Goal: Task Accomplishment & Management: Complete application form

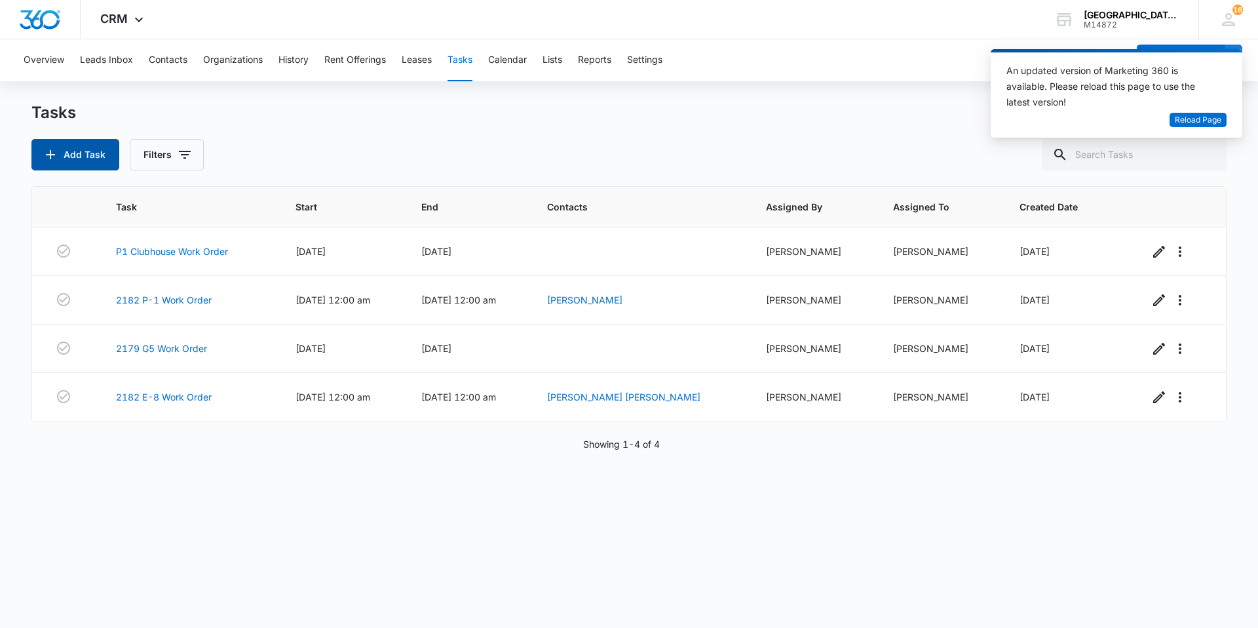
click at [92, 155] on button "Add Task" at bounding box center [75, 154] width 88 height 31
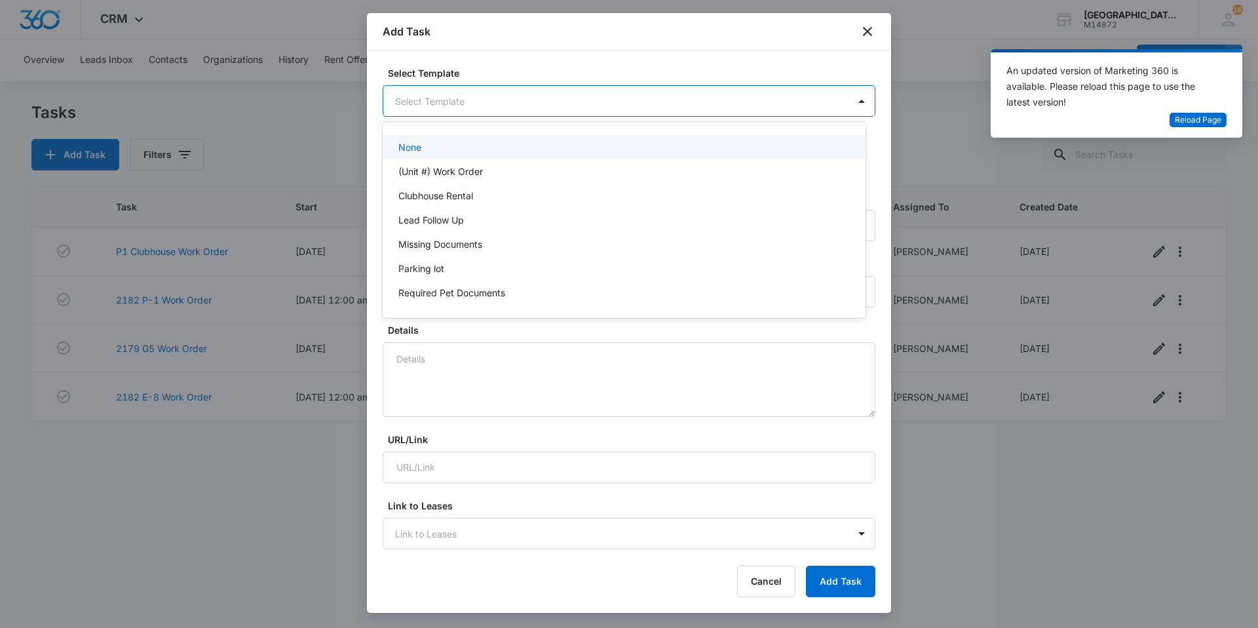
drag, startPoint x: 558, startPoint y: 98, endPoint x: 535, endPoint y: 109, distance: 24.9
click at [557, 98] on body "CRM Apps Websites Forms CRM Email Social Content Ads Intelligence Files Brand S…" at bounding box center [629, 314] width 1258 height 628
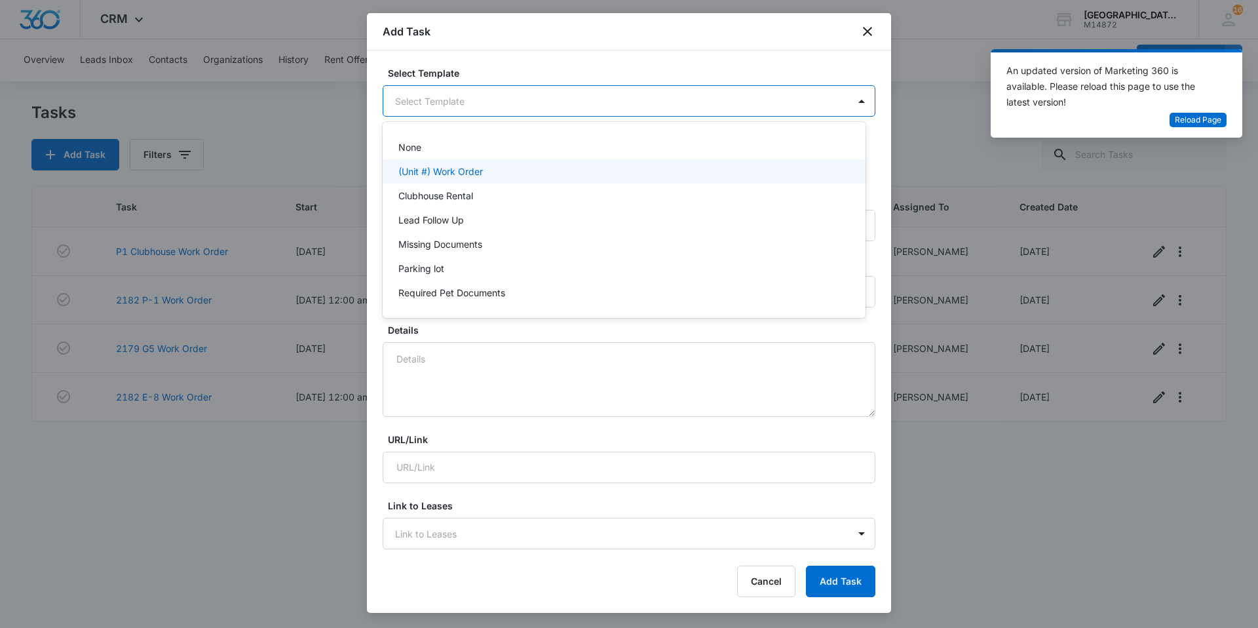
click at [496, 164] on div "(Unit #) Work Order" at bounding box center [622, 171] width 449 height 14
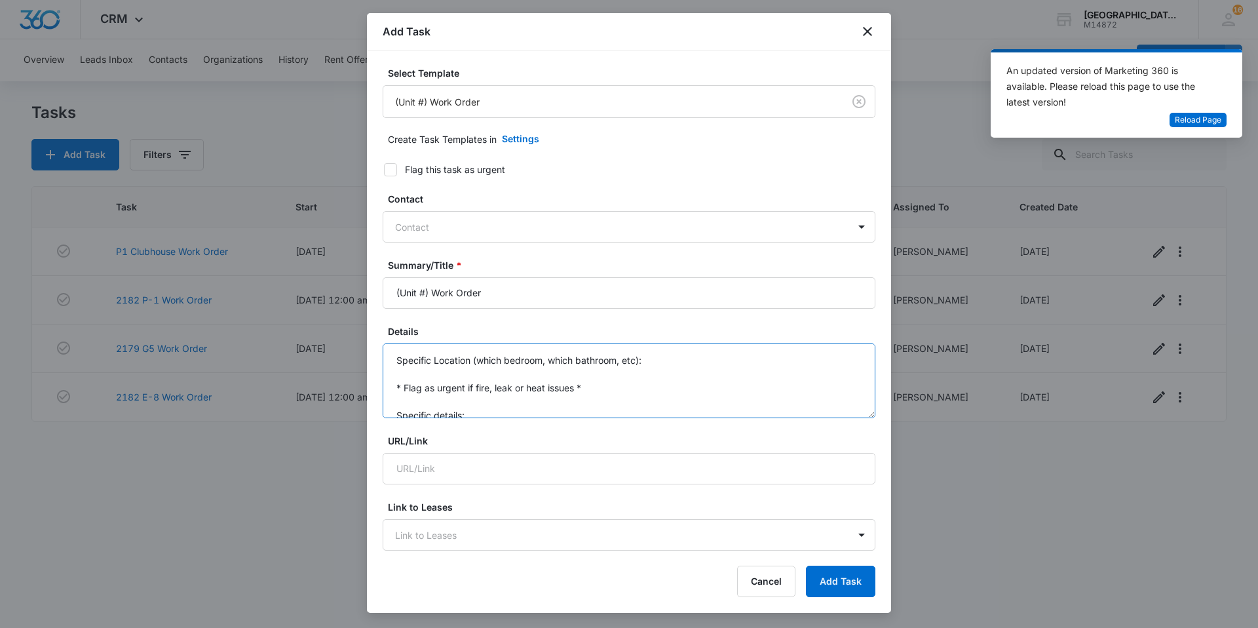
scroll to position [28, 0]
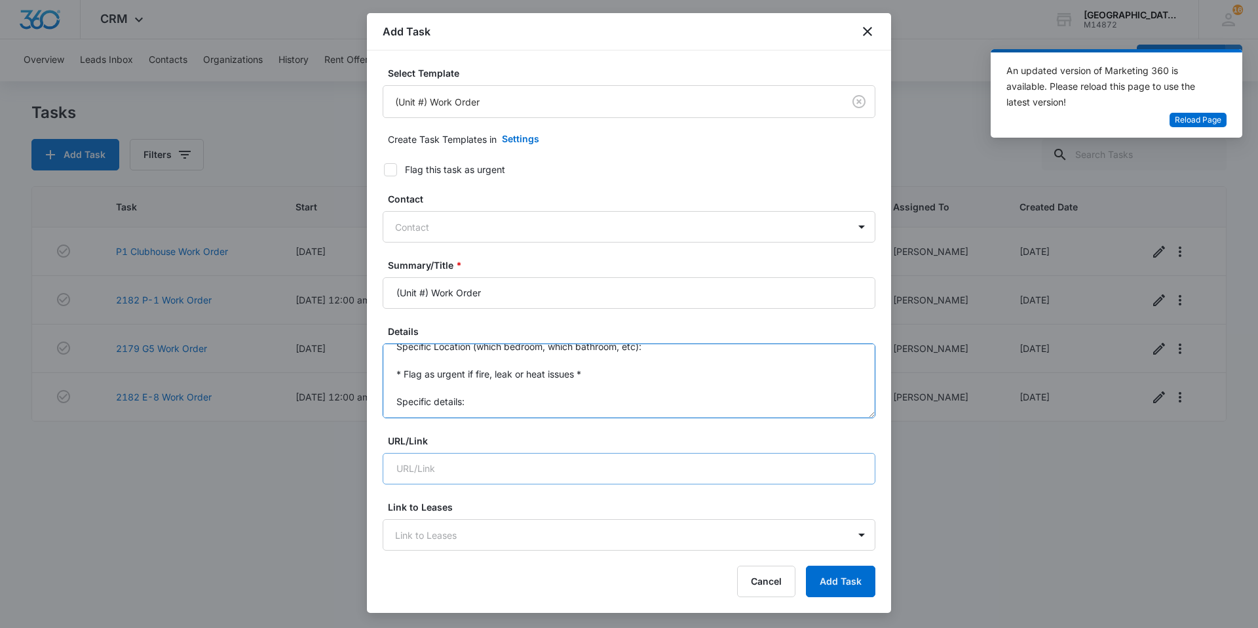
drag, startPoint x: 391, startPoint y: 356, endPoint x: 558, endPoint y: 455, distance: 193.6
click at [558, 455] on form "Select Template (Unit #) Work Order Create Task Templates in Settings Flag this…" at bounding box center [629, 639] width 493 height 1146
type textarea "2"
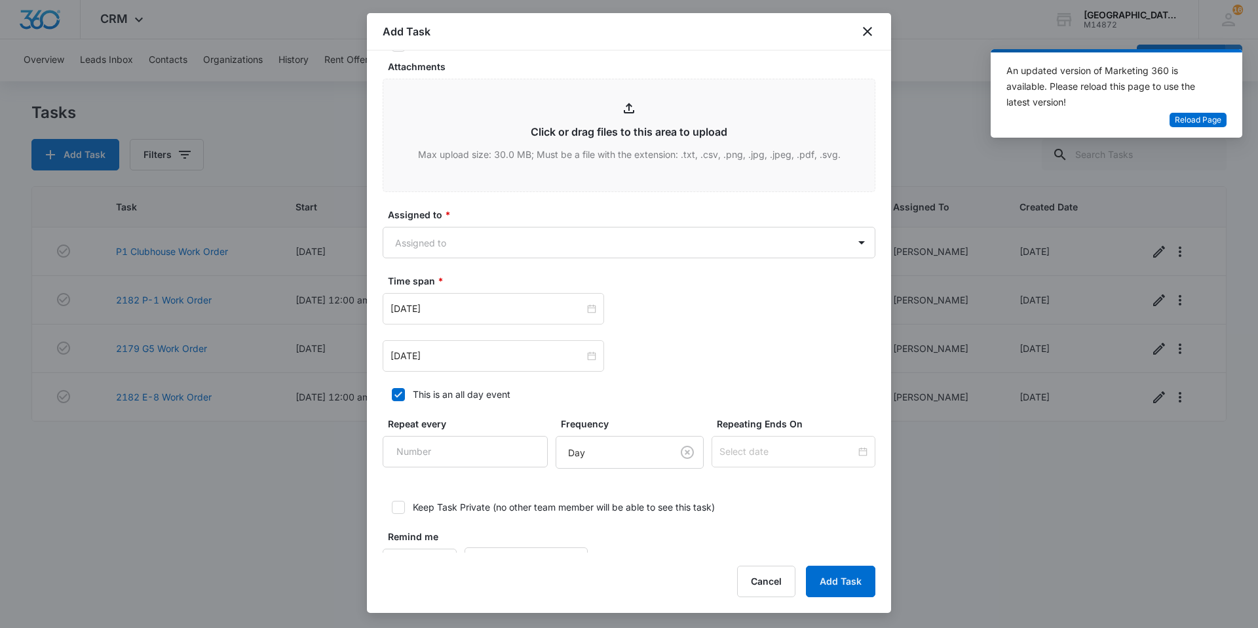
scroll to position [676, 0]
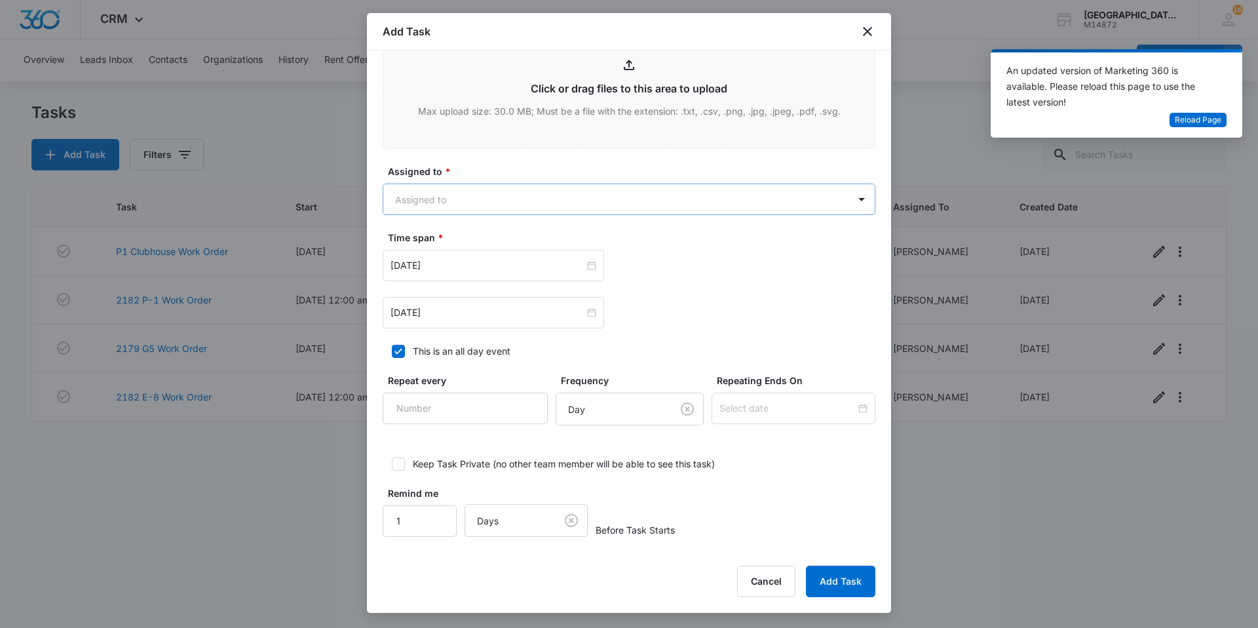
type textarea "Master bedroom got locked, tenant is unable to enter it. Please help unlock it …"
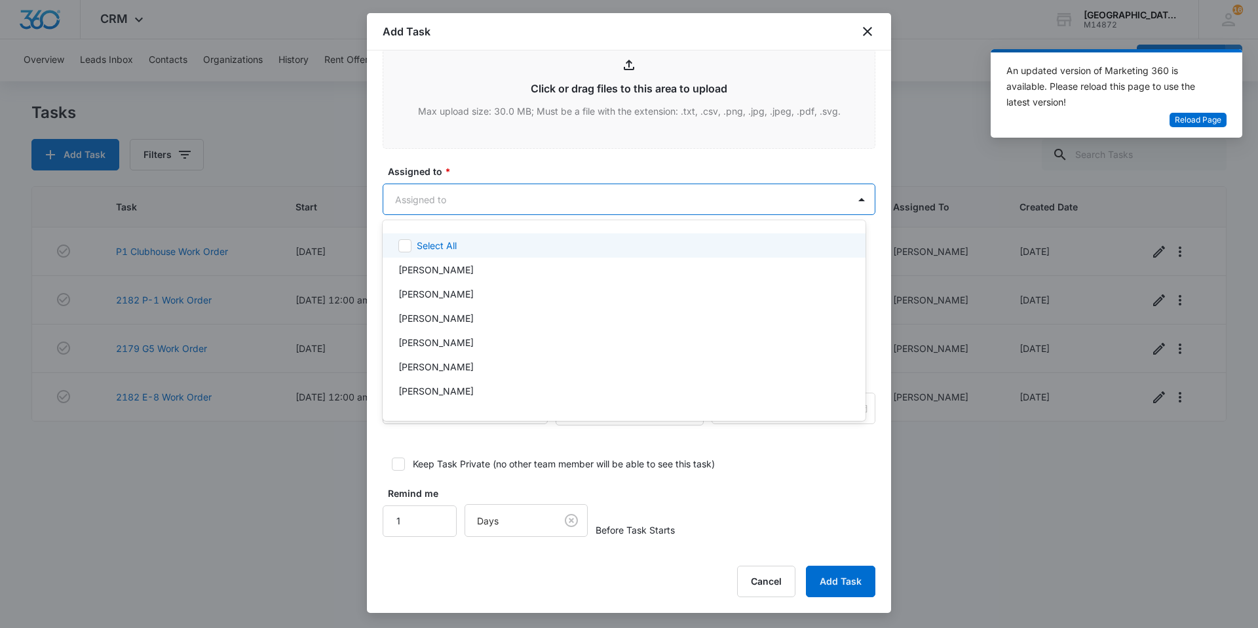
click at [504, 186] on body "CRM Apps Websites Forms CRM Email Social Content Ads Intelligence Files Brand S…" at bounding box center [629, 314] width 1258 height 628
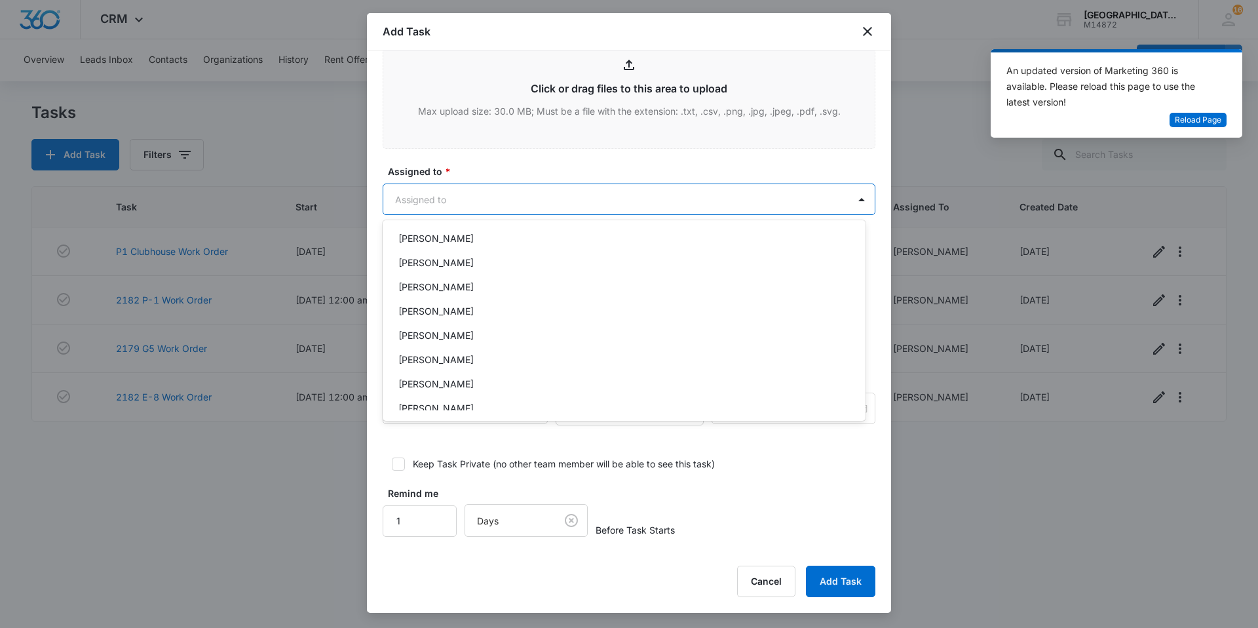
scroll to position [197, 0]
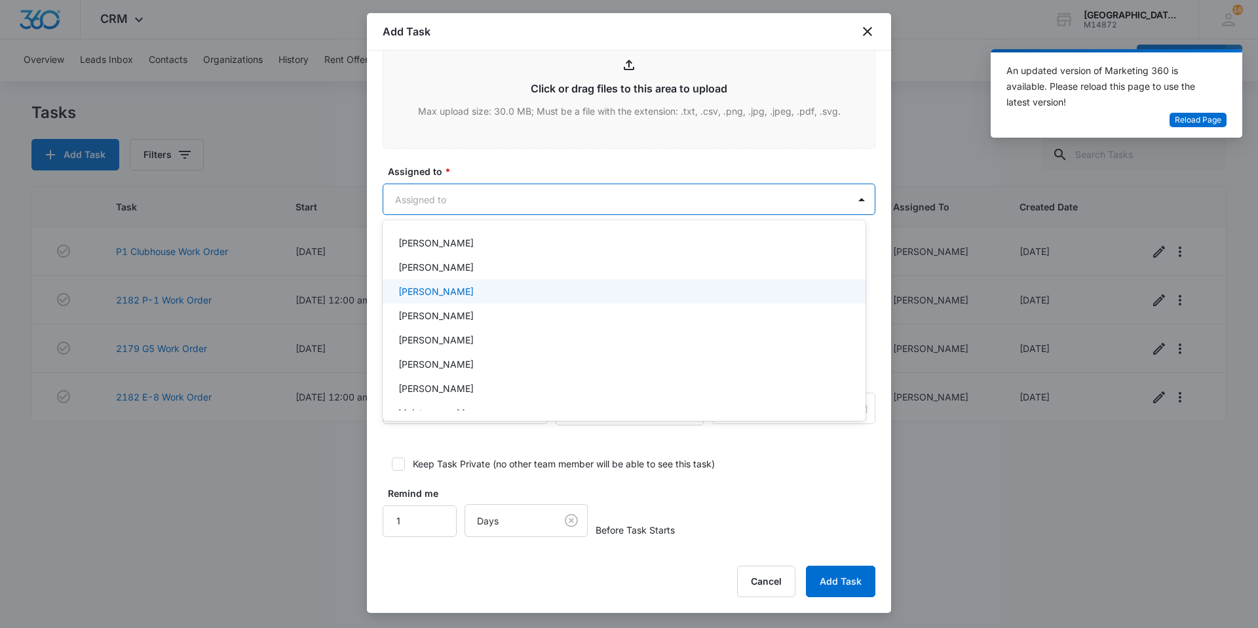
click at [497, 294] on div "[PERSON_NAME]" at bounding box center [622, 291] width 449 height 14
click at [568, 208] on div at bounding box center [629, 314] width 1258 height 628
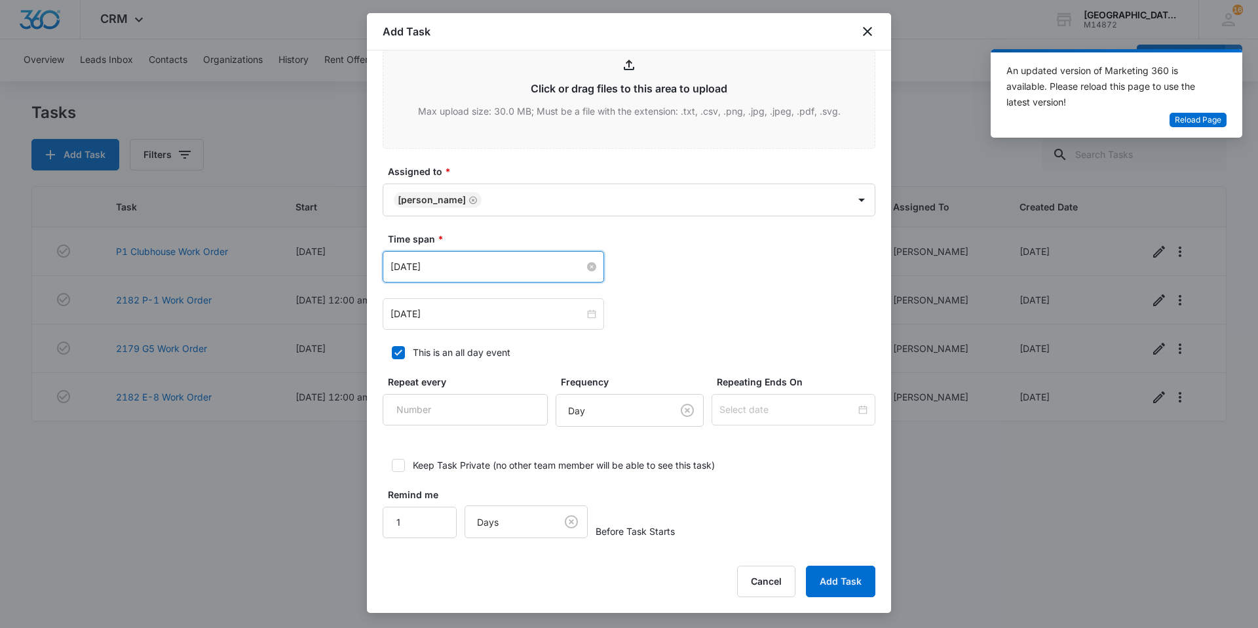
click at [530, 261] on input "[DATE]" at bounding box center [488, 266] width 194 height 14
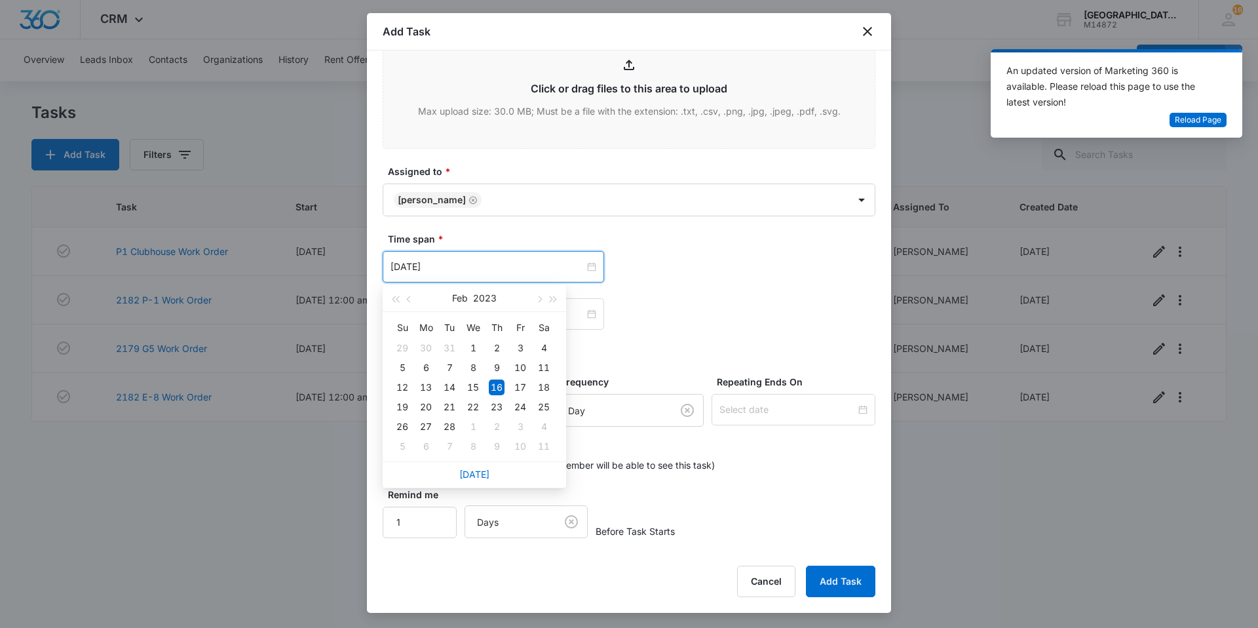
click at [482, 480] on div "[DATE]" at bounding box center [474, 474] width 183 height 26
click at [481, 472] on link "[DATE]" at bounding box center [474, 474] width 30 height 11
type input "[DATE]"
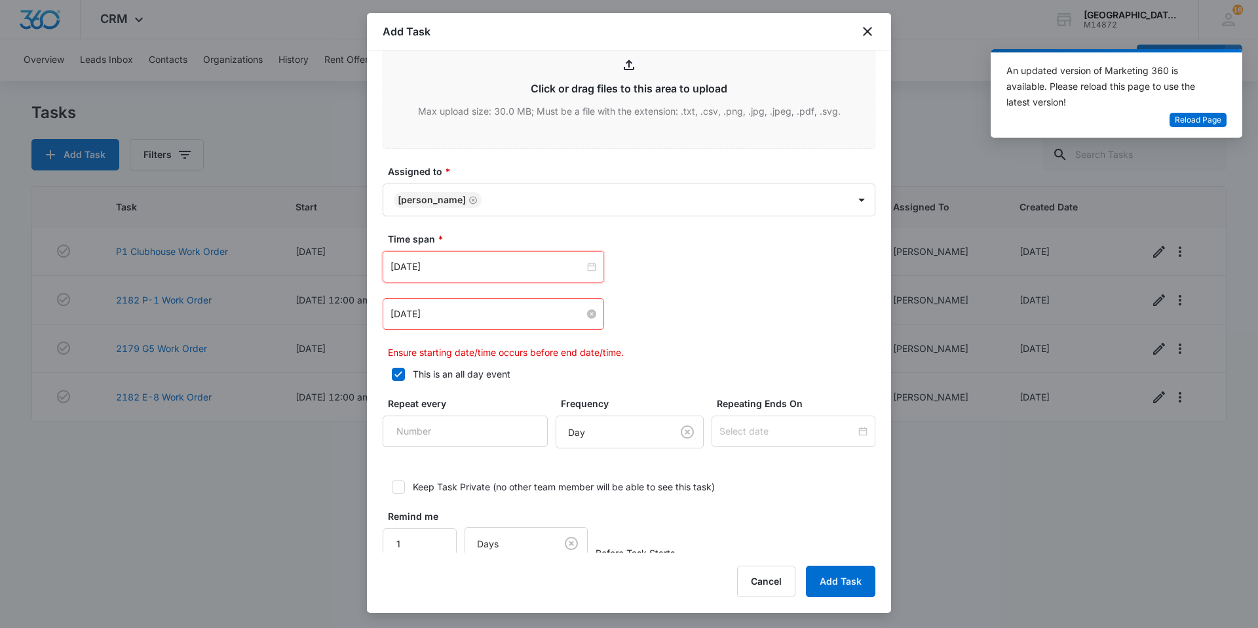
click at [541, 317] on input "[DATE]" at bounding box center [488, 314] width 194 height 14
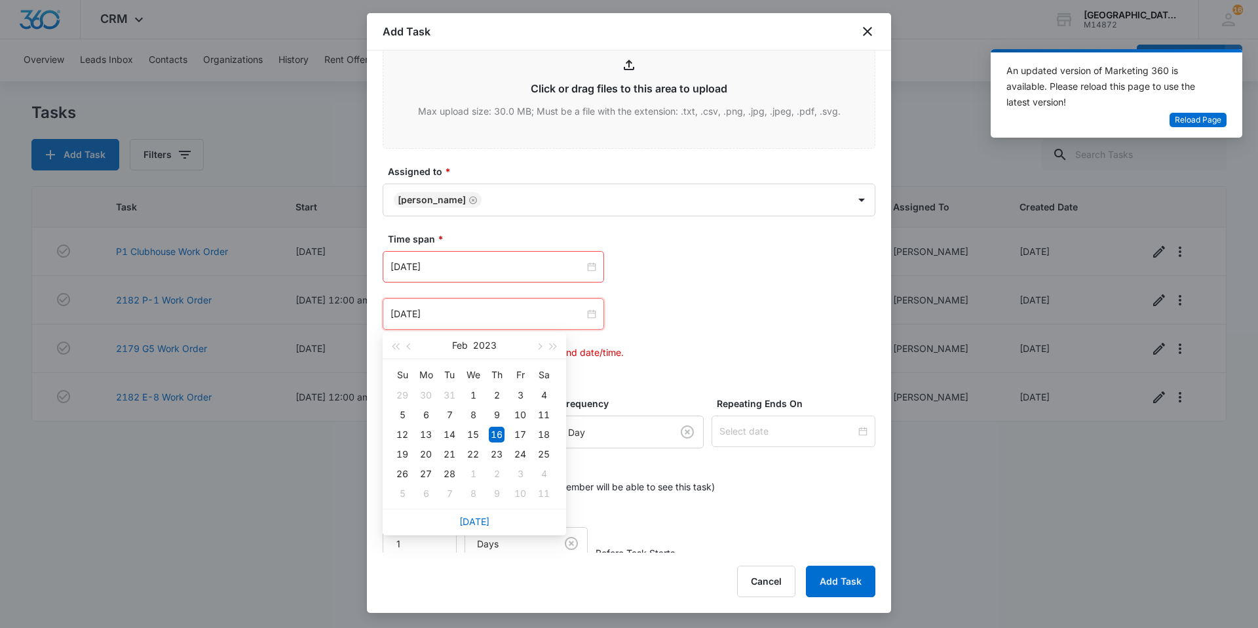
click at [476, 514] on div "[DATE]" at bounding box center [474, 521] width 183 height 26
click at [479, 516] on link "[DATE]" at bounding box center [474, 521] width 30 height 11
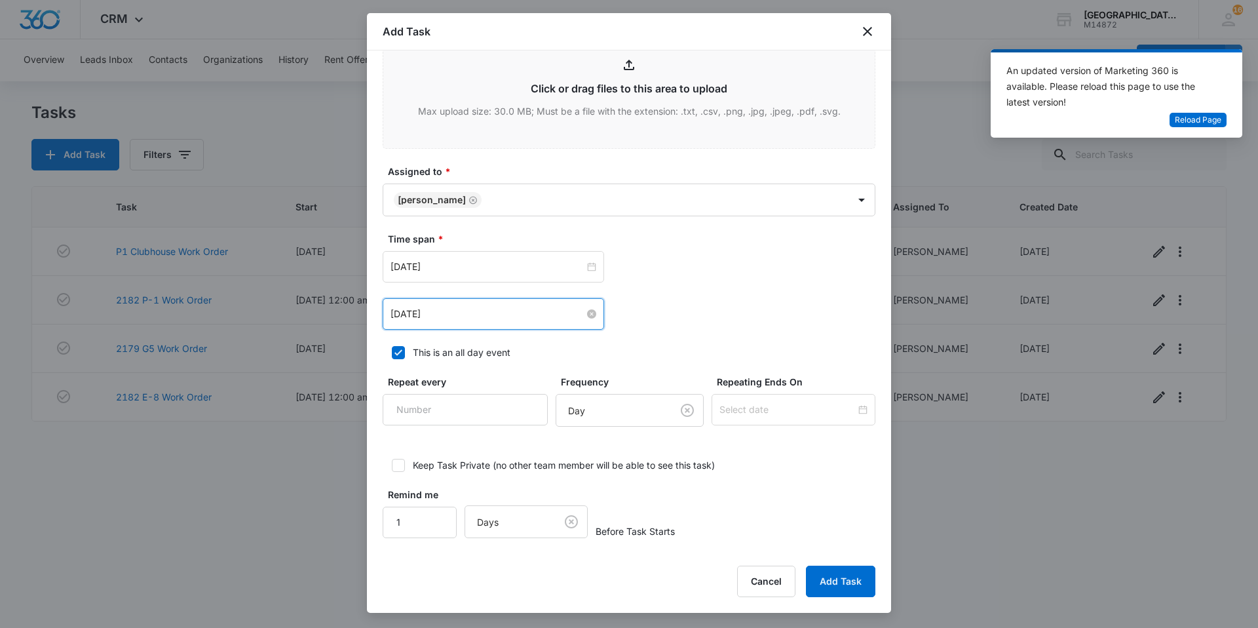
click at [511, 315] on input "[DATE]" at bounding box center [488, 314] width 194 height 14
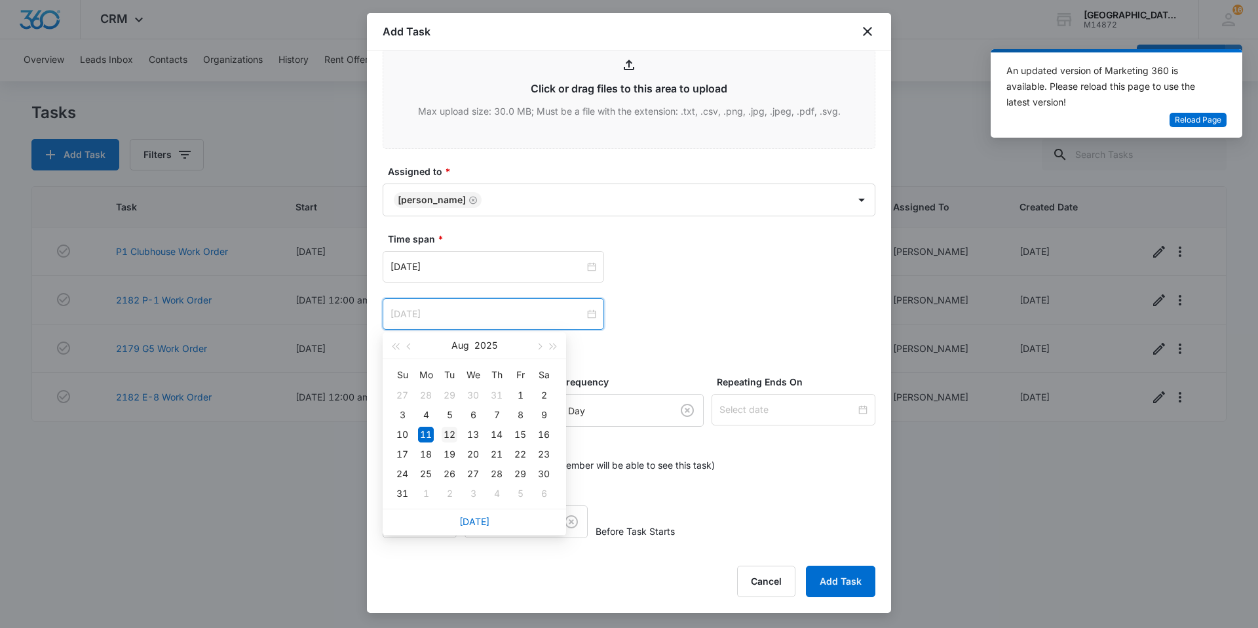
type input "[DATE]"
click at [456, 435] on div "12" at bounding box center [450, 435] width 16 height 16
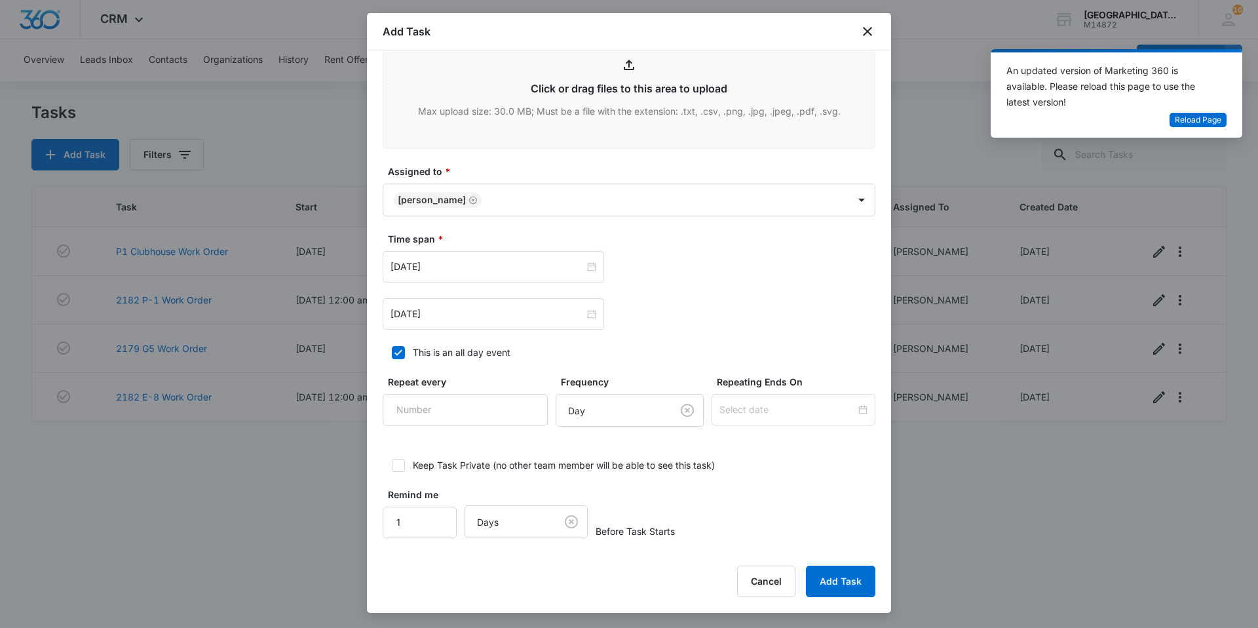
click at [851, 577] on button "Add Task" at bounding box center [840, 580] width 69 height 31
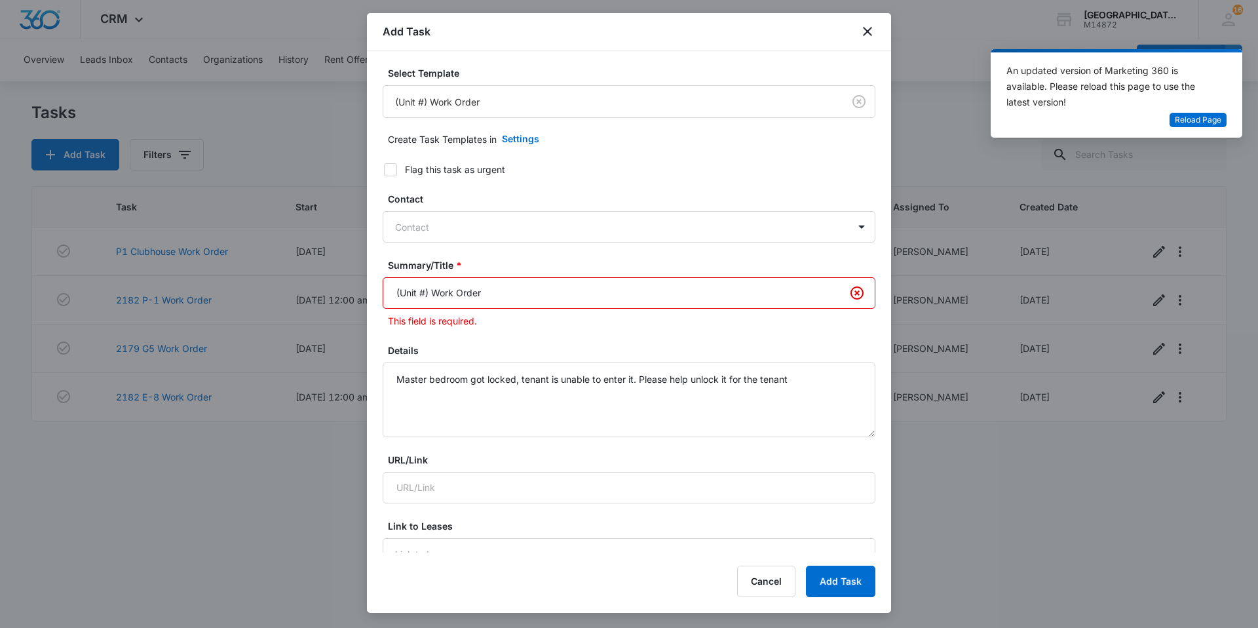
drag, startPoint x: 431, startPoint y: 288, endPoint x: 331, endPoint y: 328, distance: 107.7
click at [331, 328] on body "CRM Apps Websites Forms CRM Email Social Content Ads Intelligence Files Brand S…" at bounding box center [629, 314] width 1258 height 628
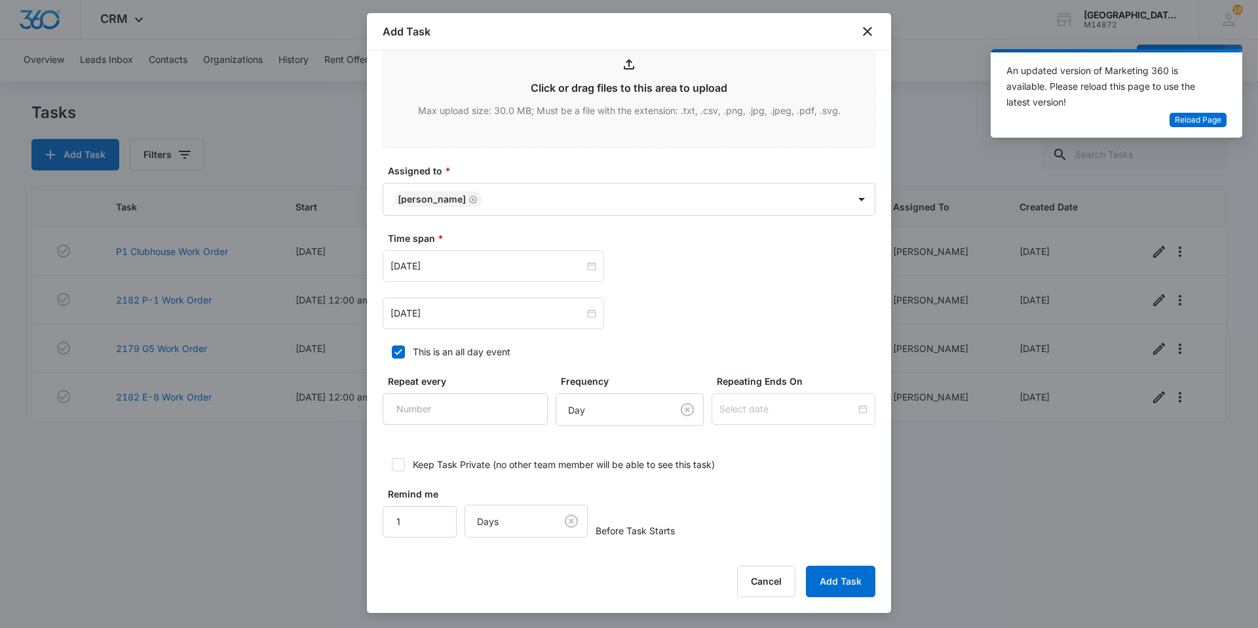
scroll to position [677, 0]
type input "2182 U8 Work Order"
click at [835, 572] on button "Add Task" at bounding box center [840, 580] width 69 height 31
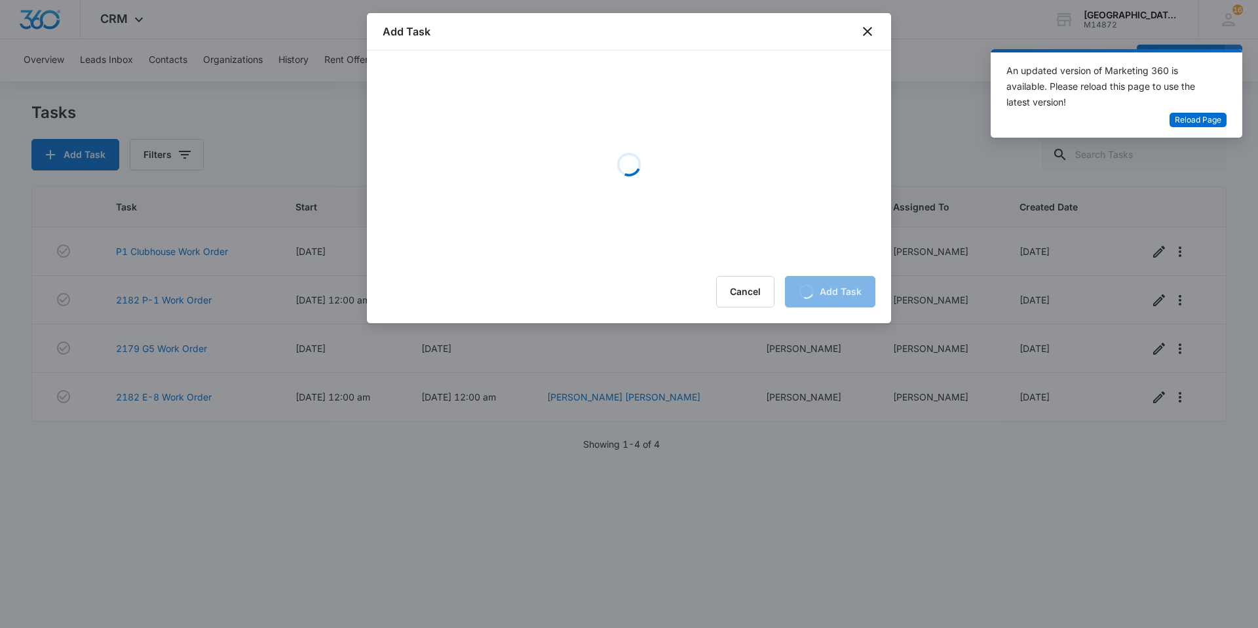
scroll to position [0, 0]
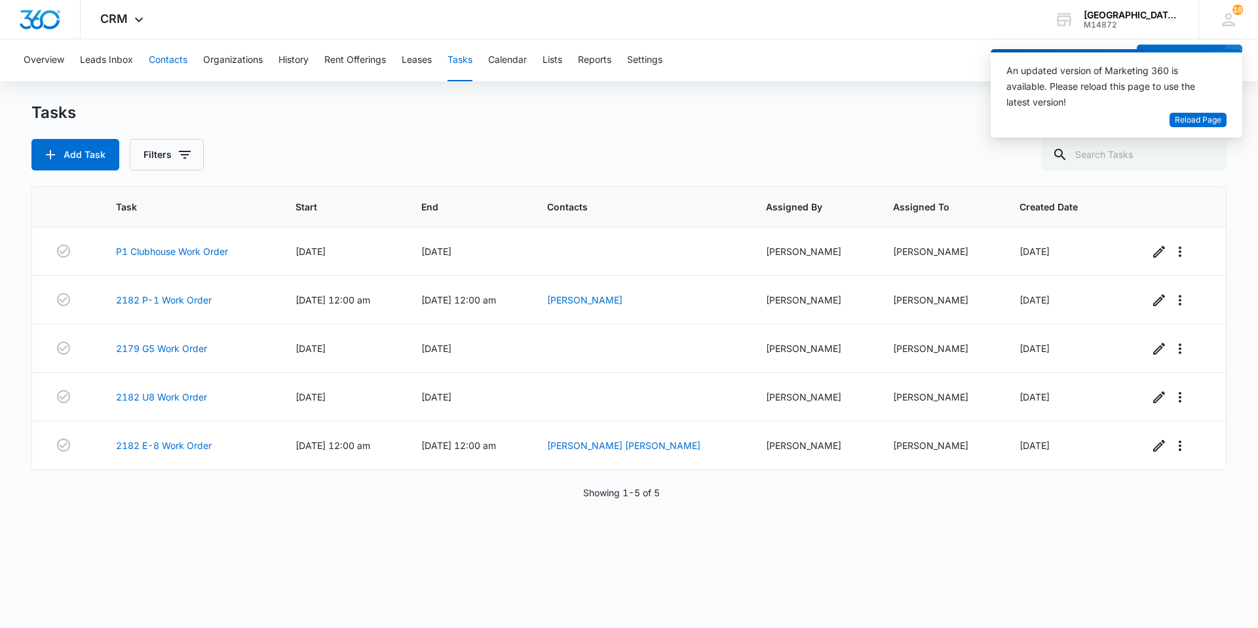
click at [170, 58] on button "Contacts" at bounding box center [168, 60] width 39 height 42
